Goal: Task Accomplishment & Management: Manage account settings

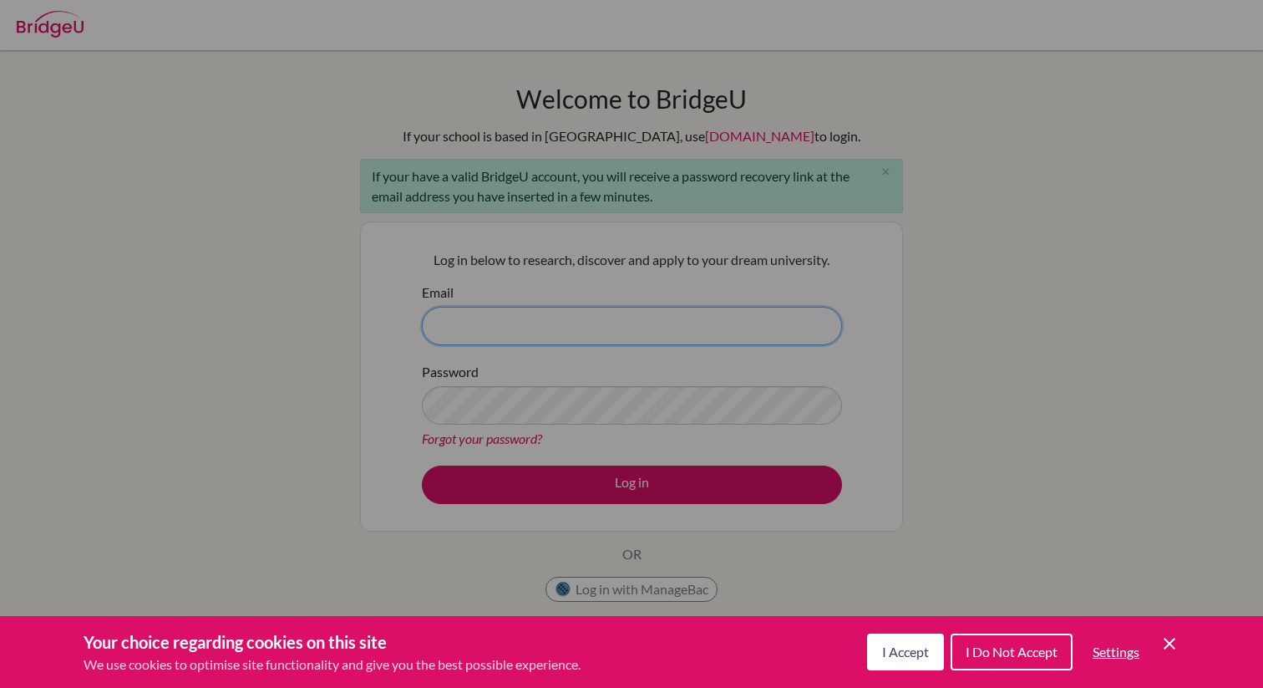
type input "[EMAIL_ADDRESS][DOMAIN_NAME]"
click at [928, 658] on button "I Accept" at bounding box center [905, 651] width 77 height 37
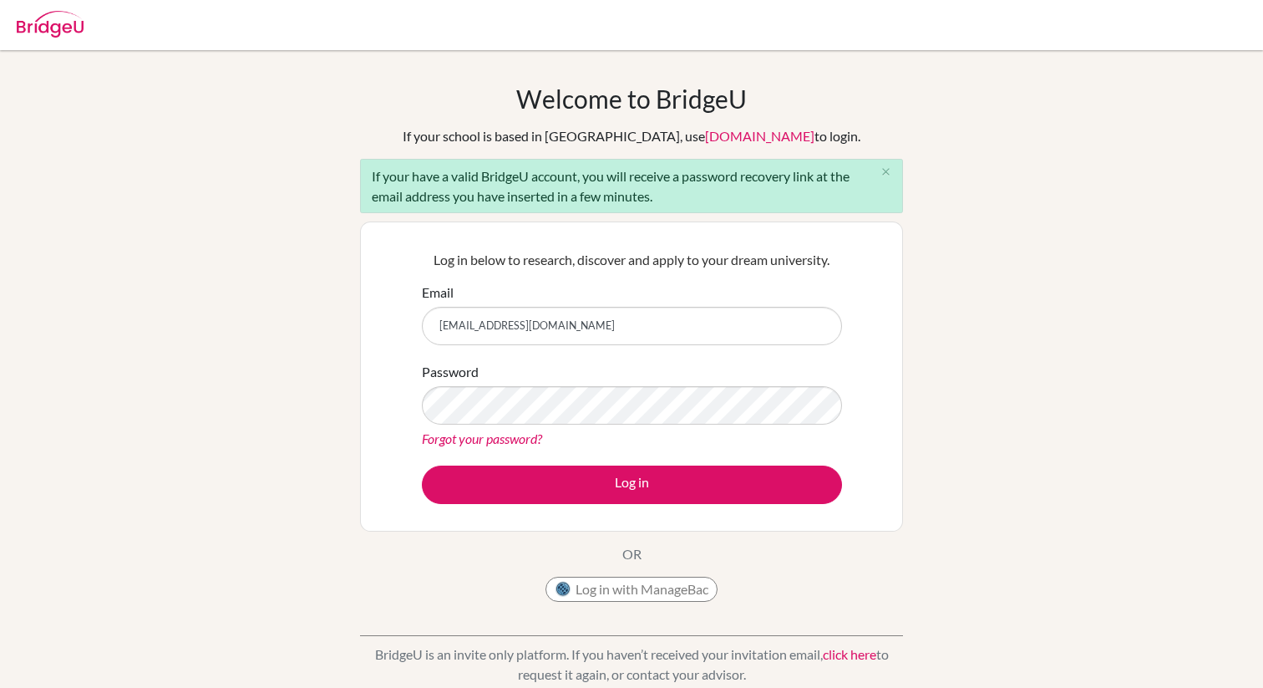
click at [751, 433] on div "Forgot your password?" at bounding box center [632, 439] width 420 height 20
click at [422, 465] on button "Log in" at bounding box center [632, 484] width 420 height 38
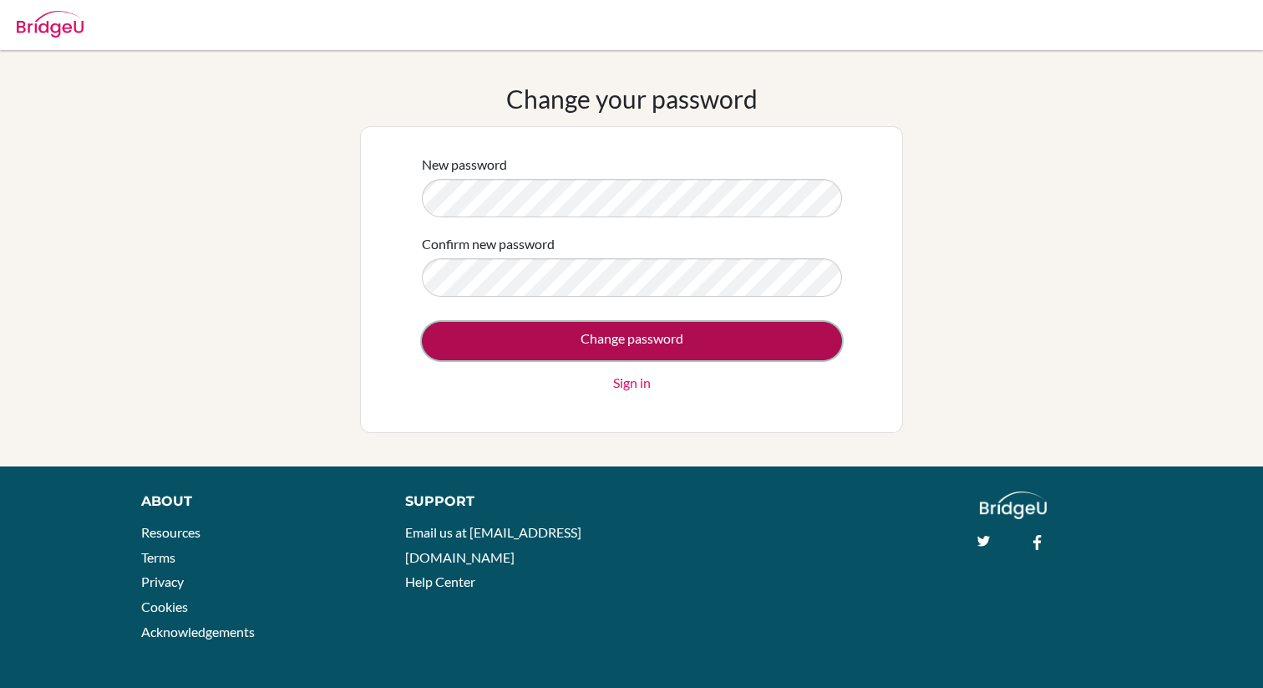
click at [562, 332] on input "Change password" at bounding box center [632, 341] width 420 height 38
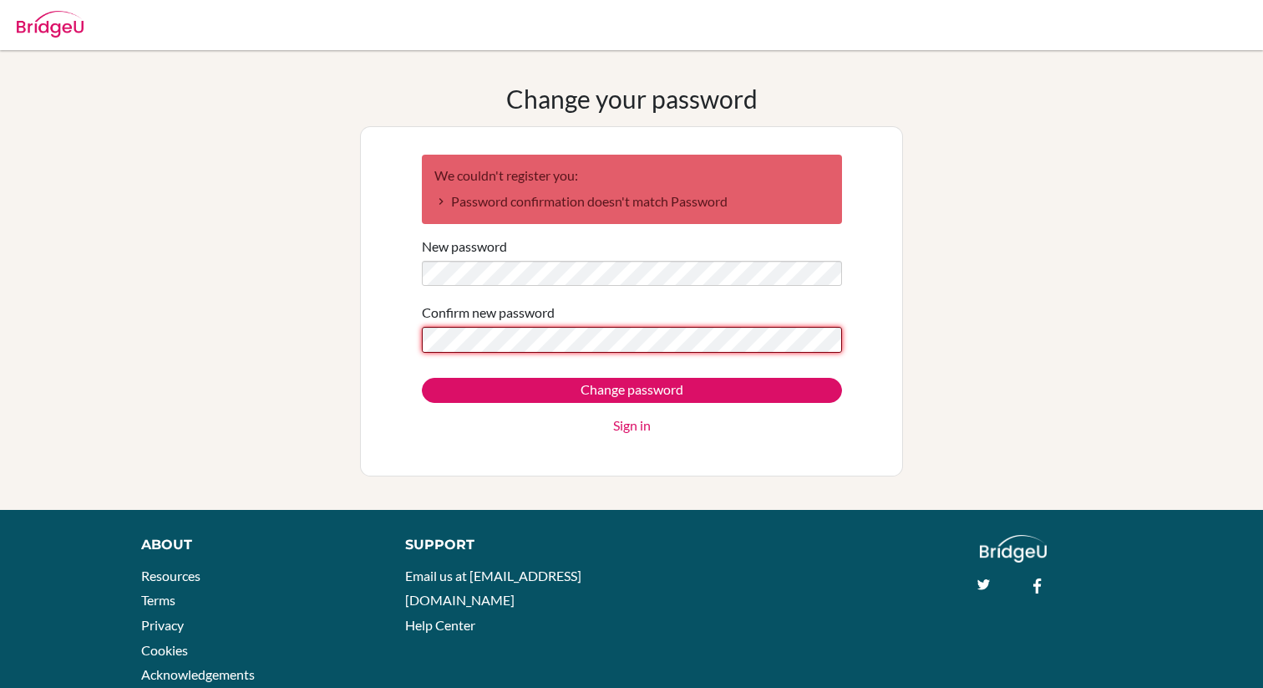
click at [422, 378] on input "Change password" at bounding box center [632, 390] width 420 height 25
click at [647, 258] on div "New password" at bounding box center [632, 261] width 420 height 50
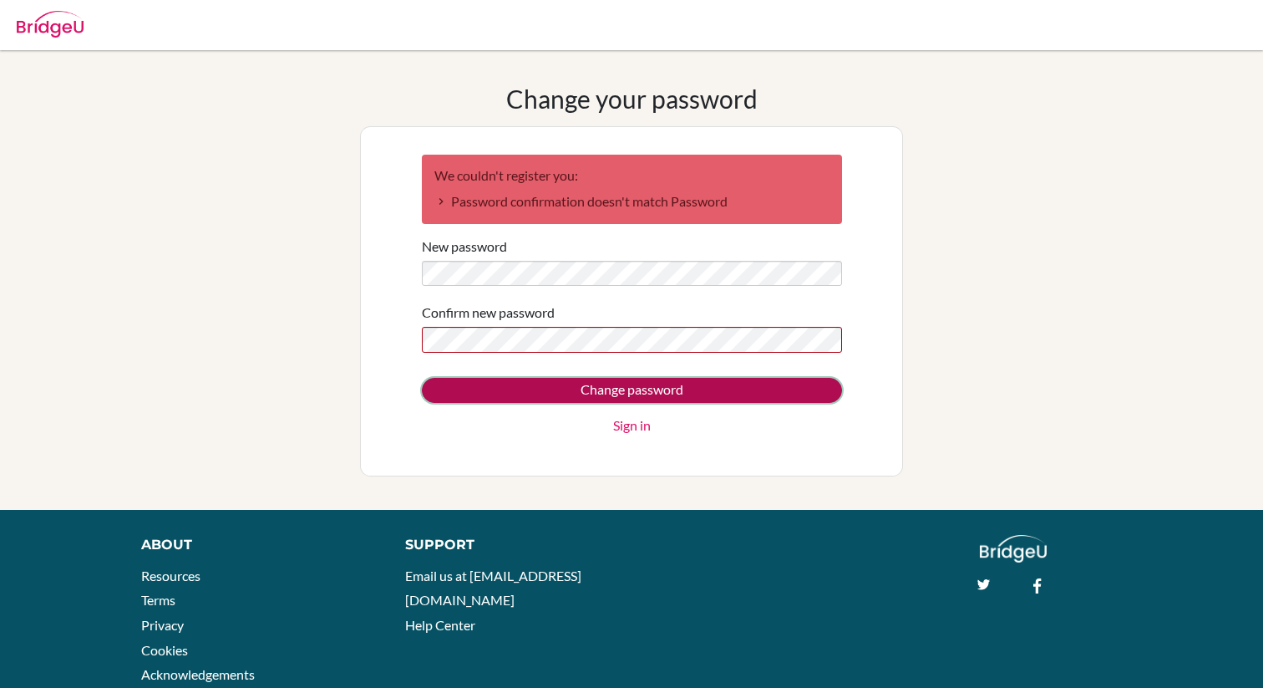
click at [744, 379] on input "Change password" at bounding box center [632, 390] width 420 height 25
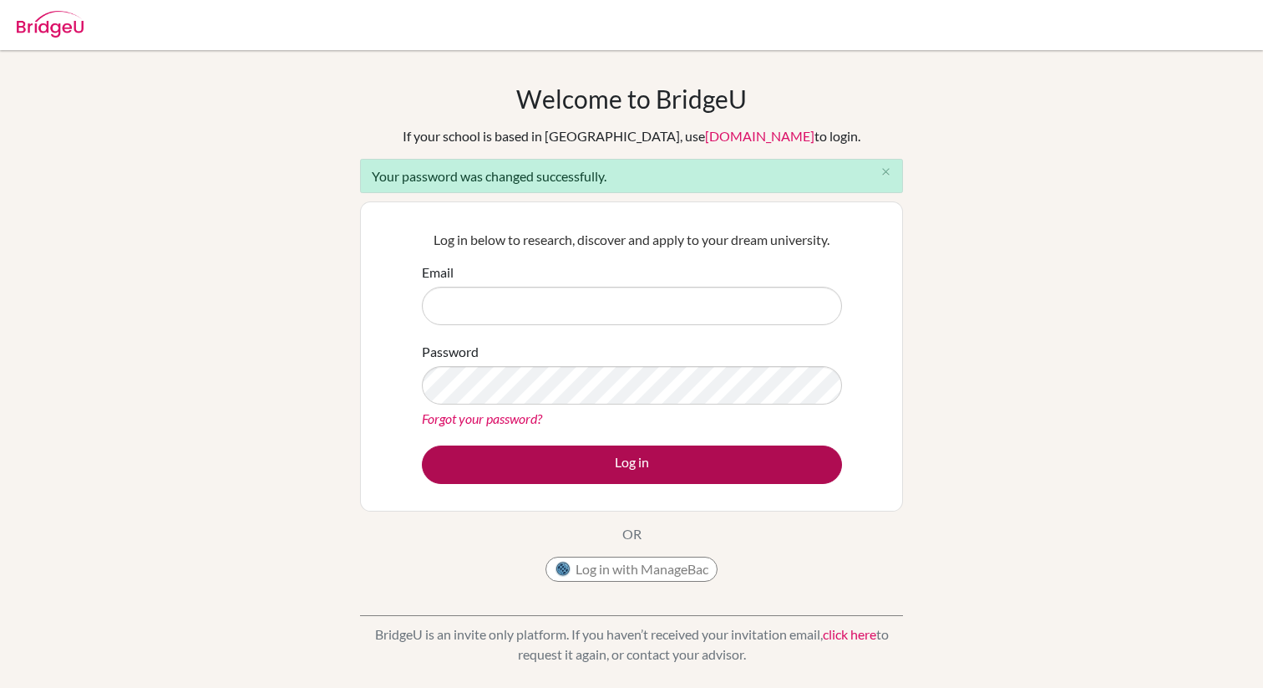
type input "[EMAIL_ADDRESS][DOMAIN_NAME]"
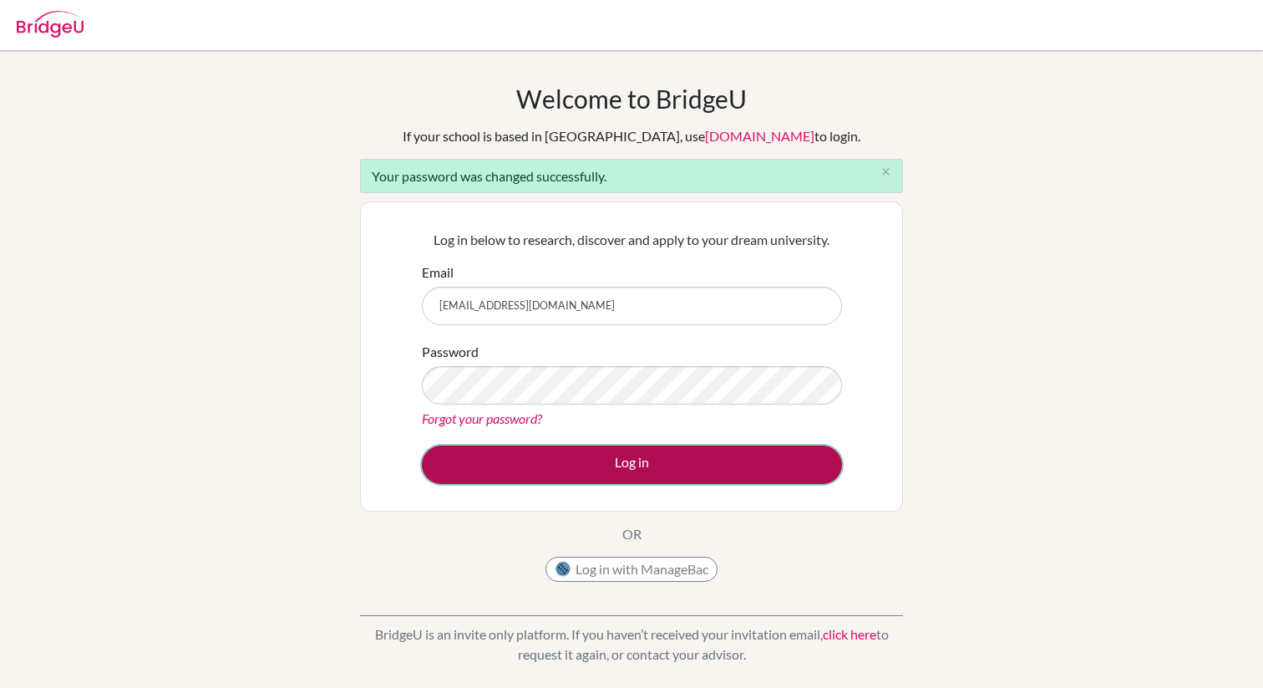
click at [699, 447] on button "Log in" at bounding box center [632, 464] width 420 height 38
